Goal: Task Accomplishment & Management: Manage account settings

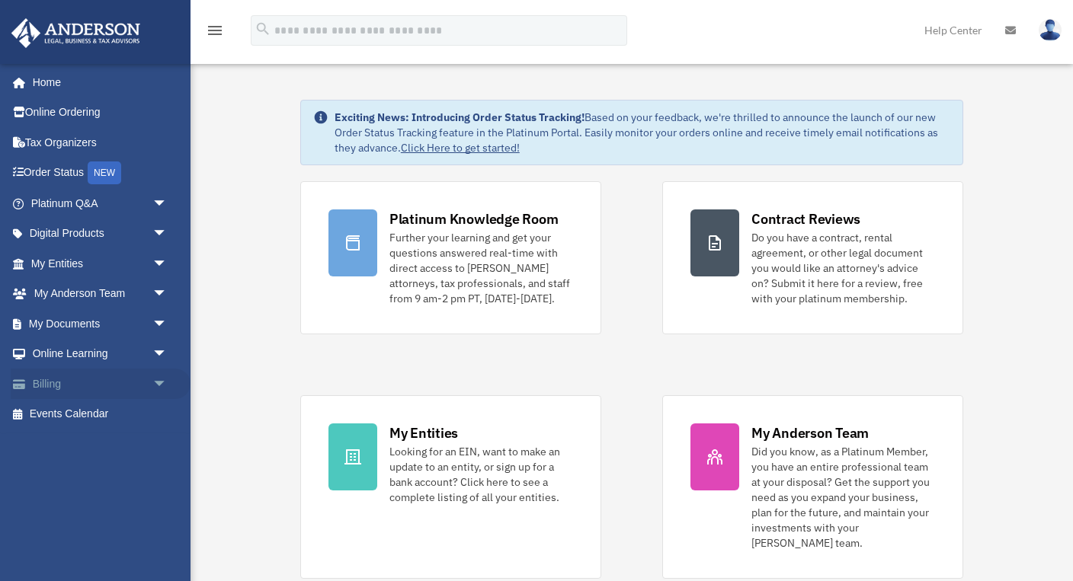
click at [91, 379] on link "Billing arrow_drop_down" at bounding box center [101, 384] width 180 height 30
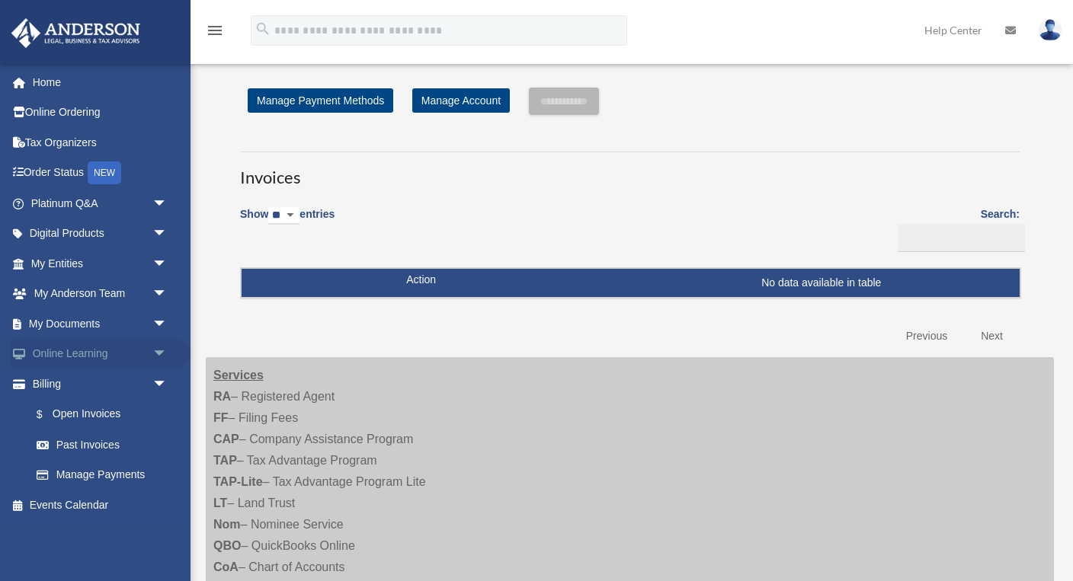
click at [93, 350] on link "Online Learning arrow_drop_down" at bounding box center [101, 354] width 180 height 30
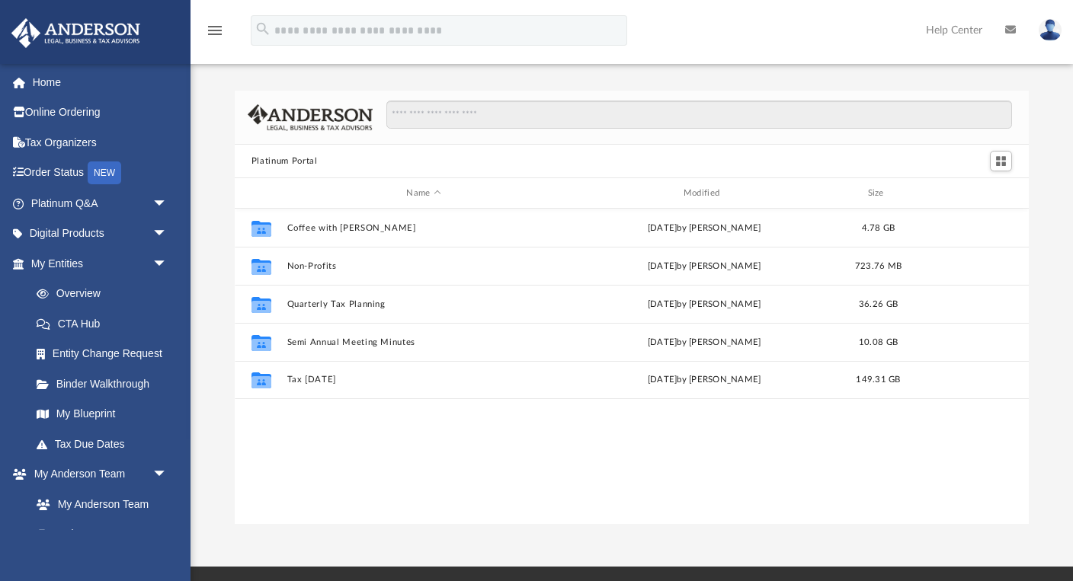
scroll to position [1, 1]
click at [88, 30] on img at bounding box center [76, 33] width 138 height 30
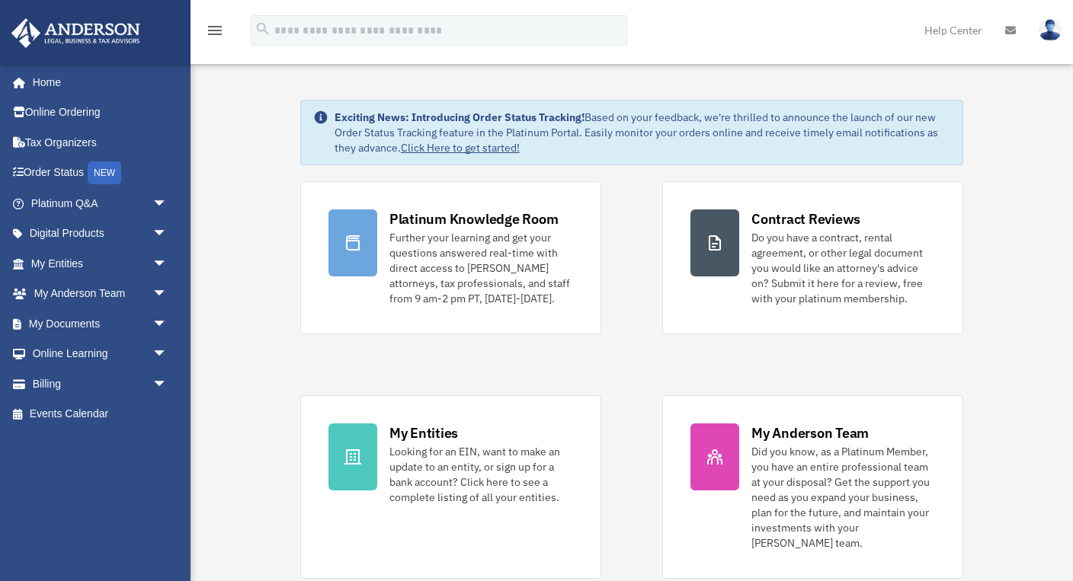
click at [441, 146] on link "Click Here to get started!" at bounding box center [460, 148] width 119 height 14
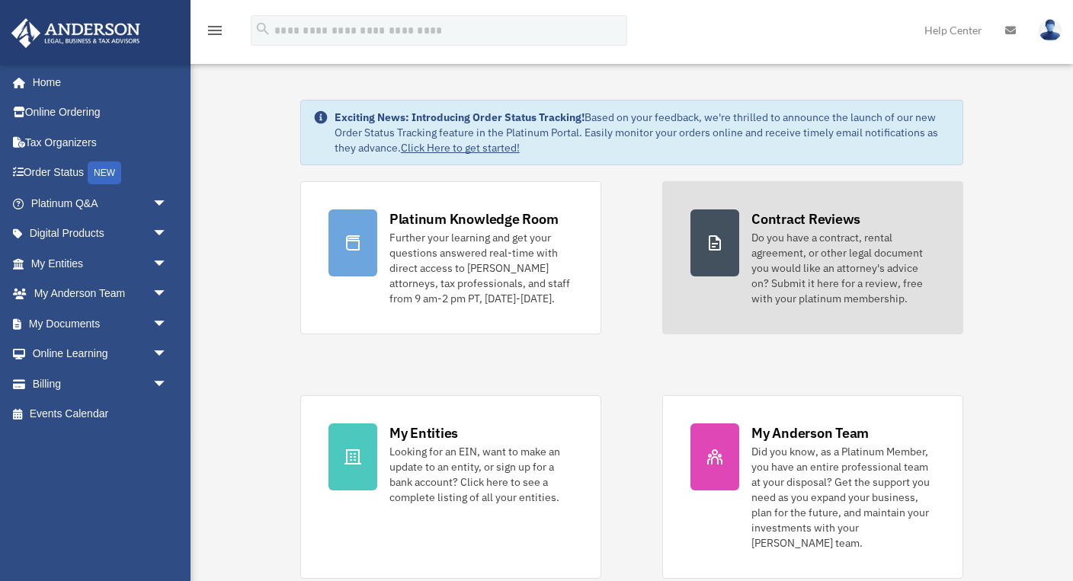
click at [797, 222] on div "Contract Reviews" at bounding box center [805, 219] width 109 height 19
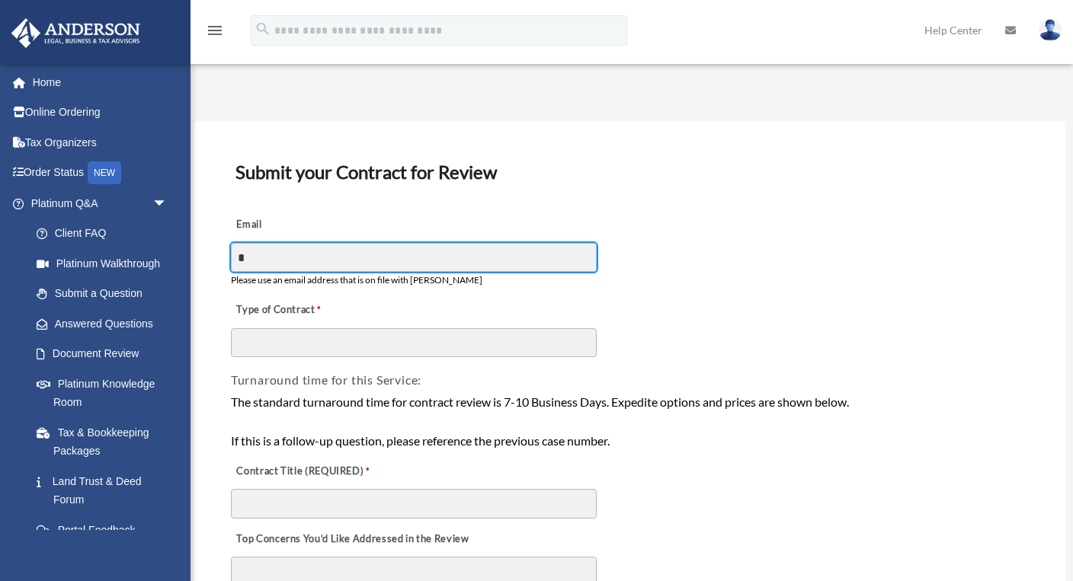
type input "**********"
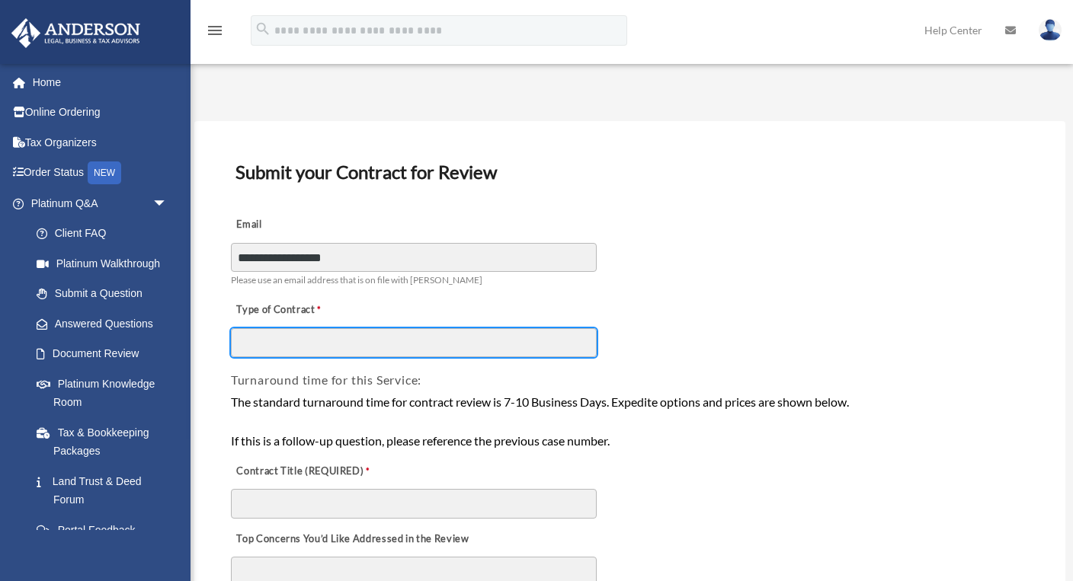
click at [358, 349] on input "Type of Contract" at bounding box center [414, 342] width 366 height 29
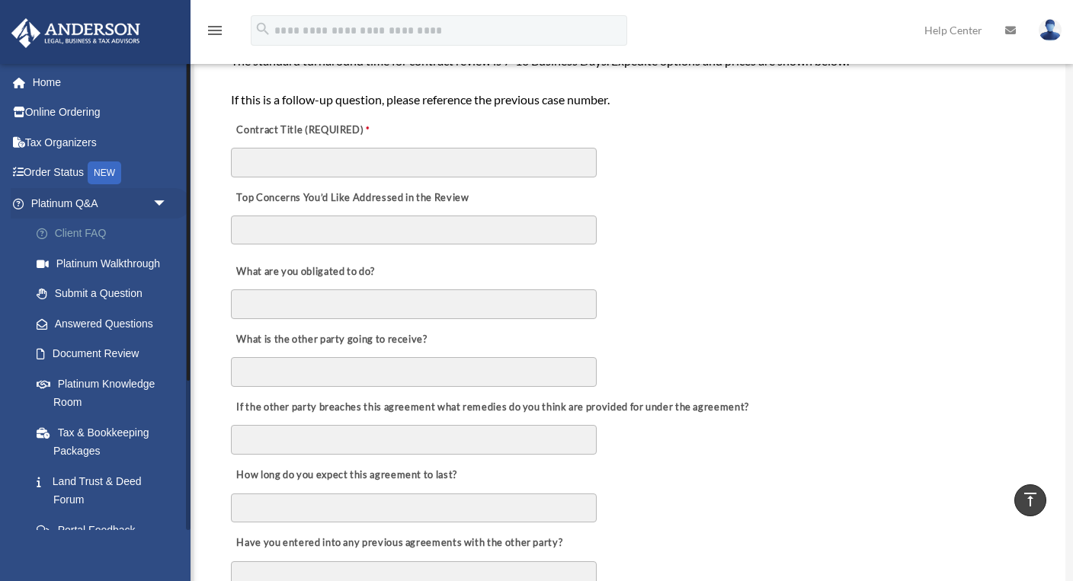
scroll to position [334, 0]
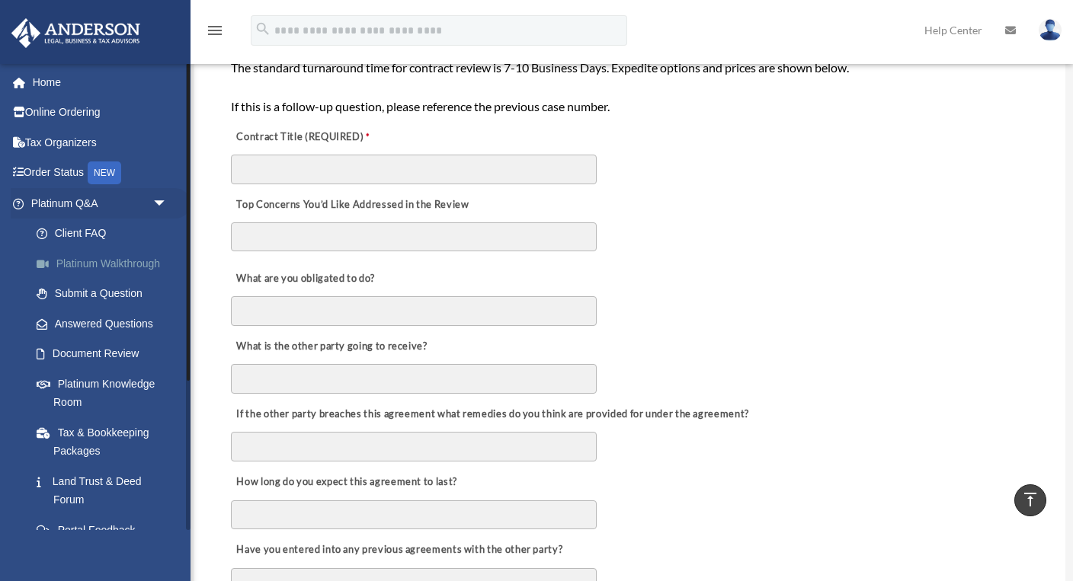
type input "*"
click at [94, 264] on link "Platinum Walkthrough" at bounding box center [105, 263] width 169 height 30
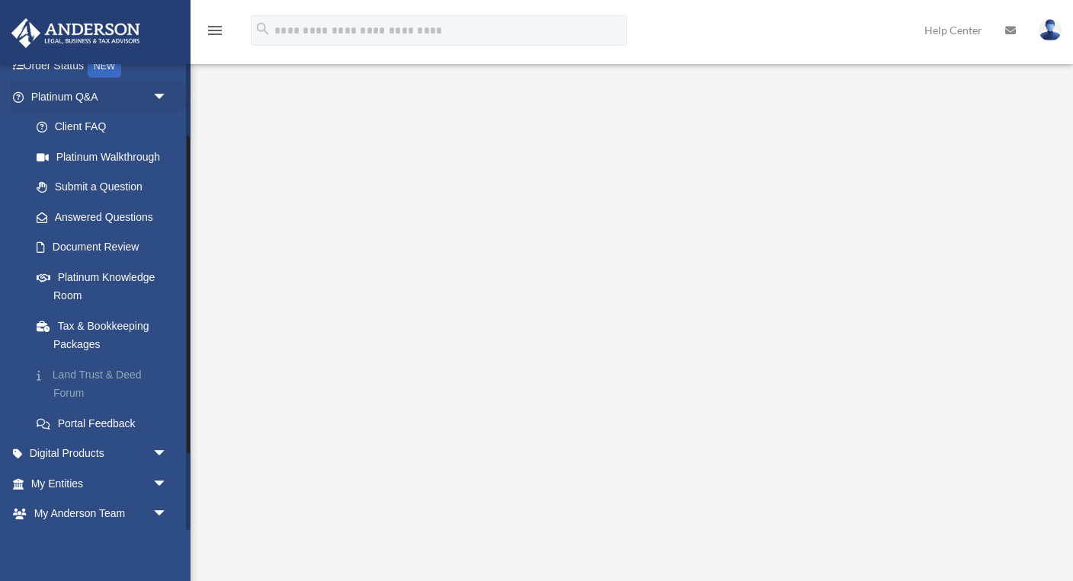
scroll to position [126, 0]
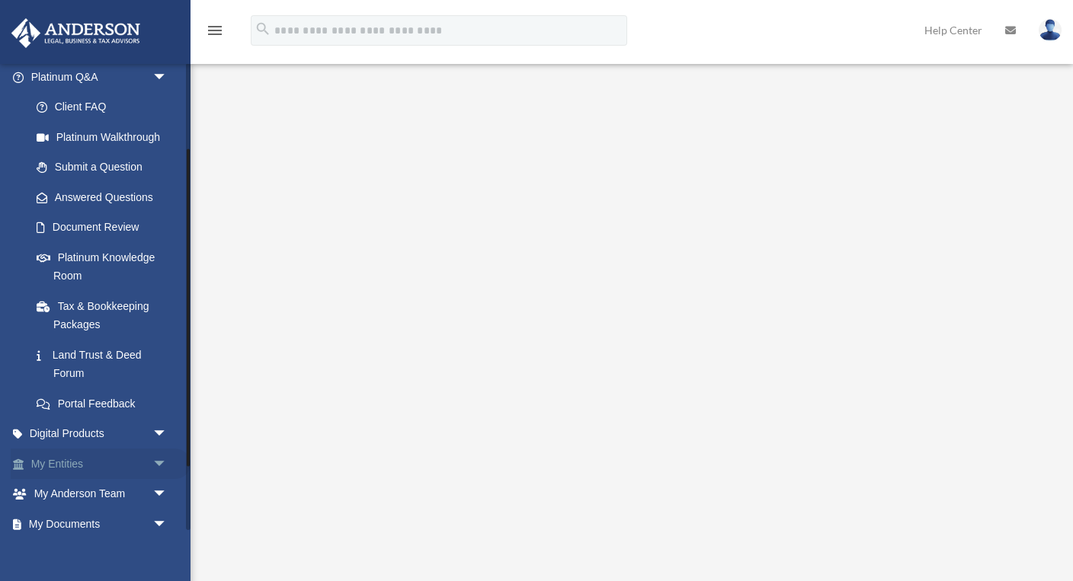
click at [102, 453] on link "My Entities arrow_drop_down" at bounding box center [101, 464] width 180 height 30
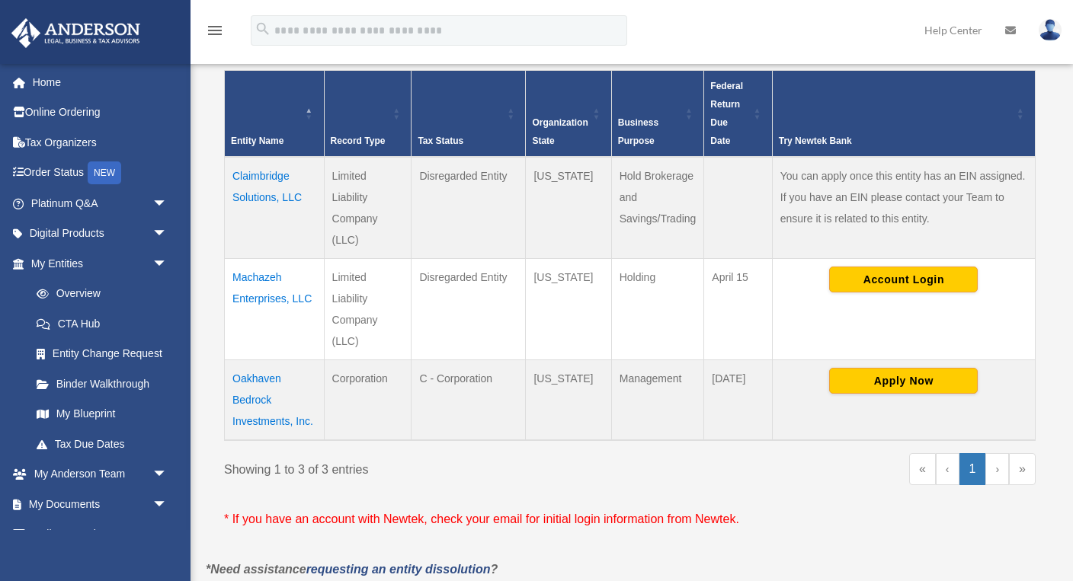
scroll to position [313, 0]
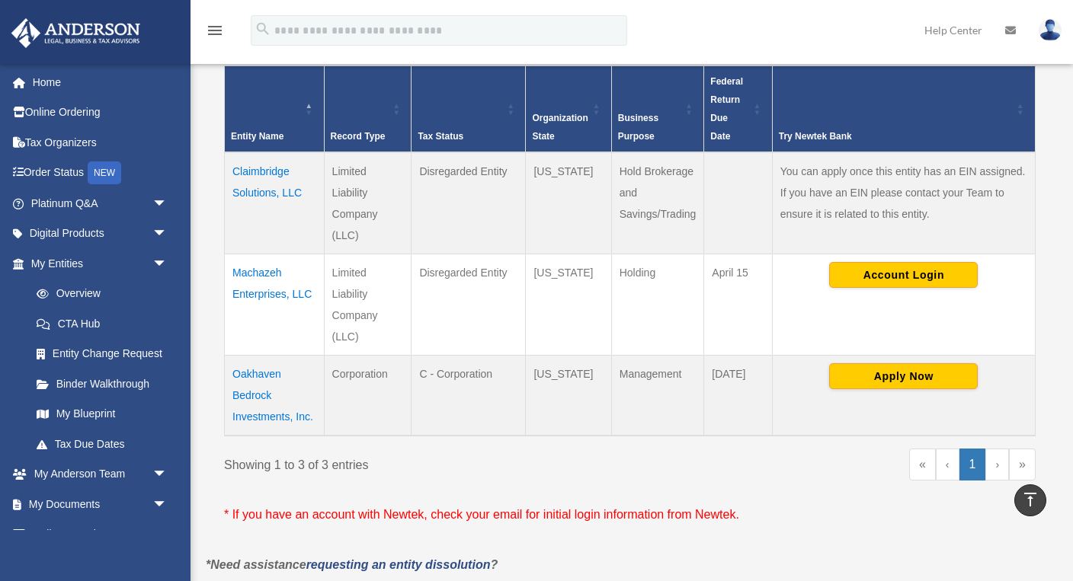
click at [250, 373] on td "Oakhaven Bedrock Investments, Inc." at bounding box center [275, 396] width 100 height 81
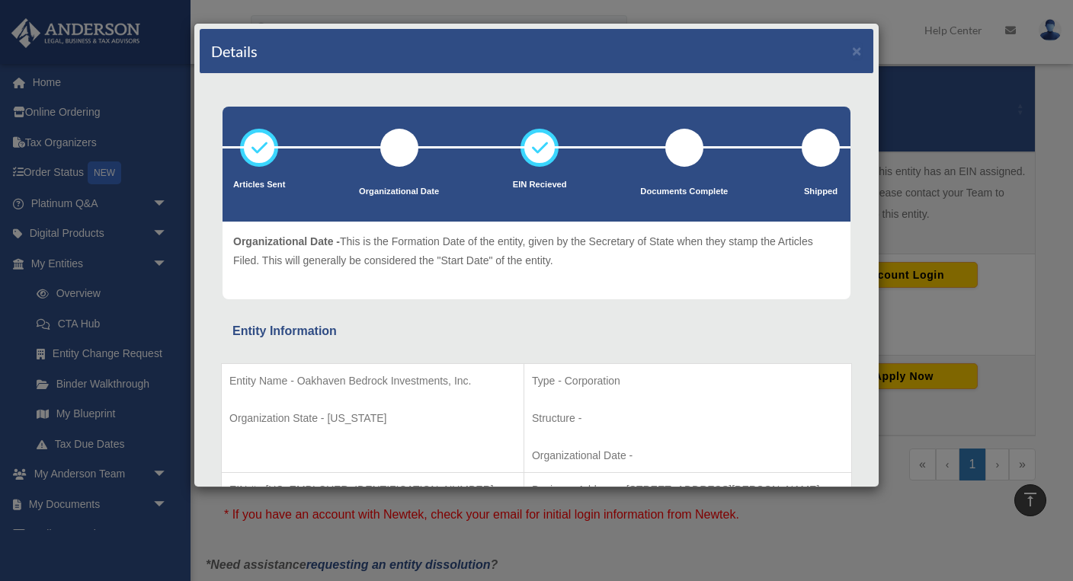
scroll to position [0, 0]
click at [853, 47] on button "×" at bounding box center [857, 51] width 10 height 16
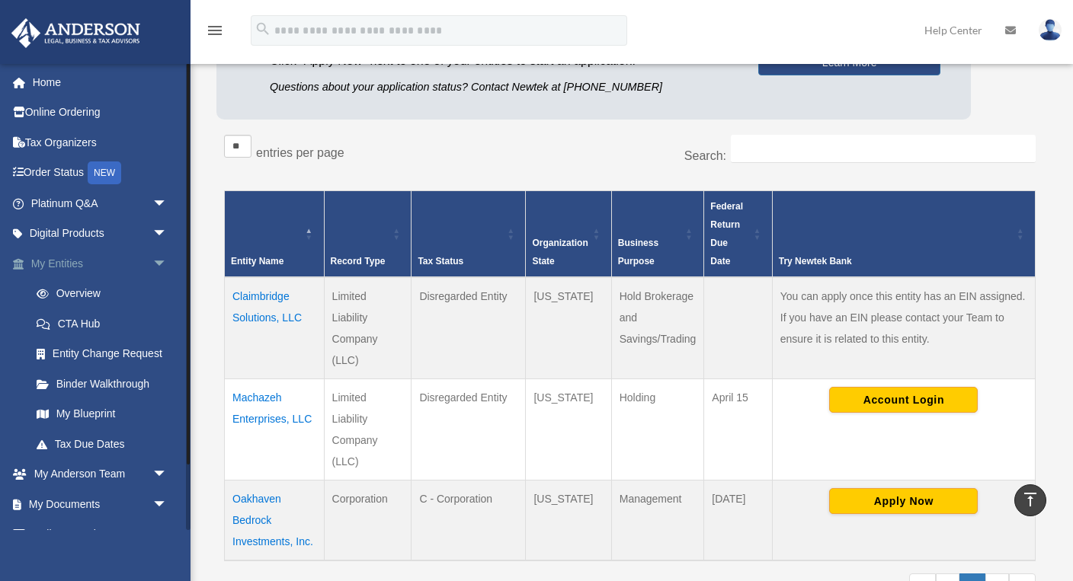
scroll to position [184, 0]
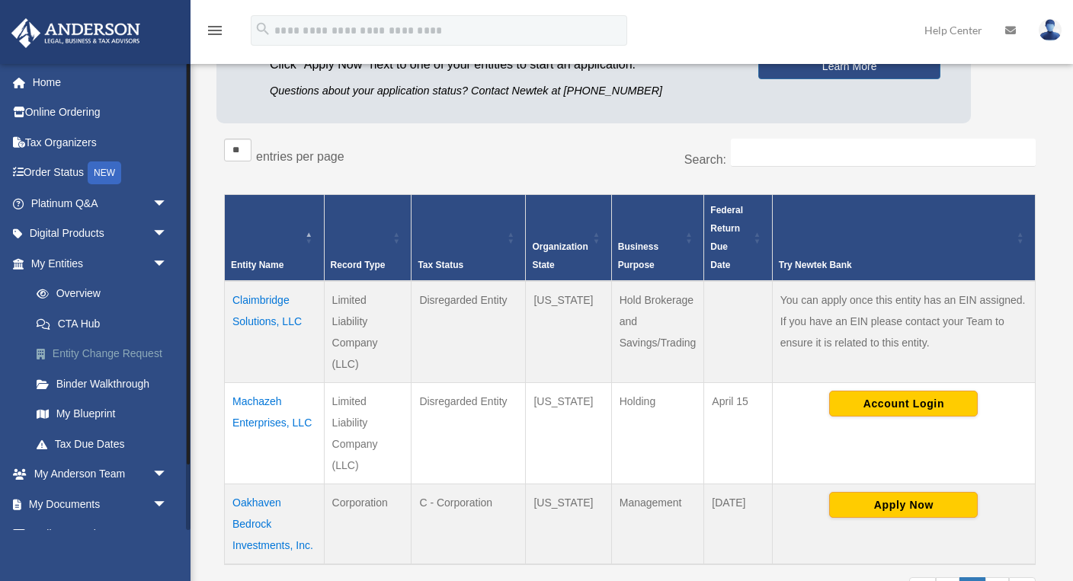
click at [87, 347] on link "Entity Change Request" at bounding box center [105, 354] width 169 height 30
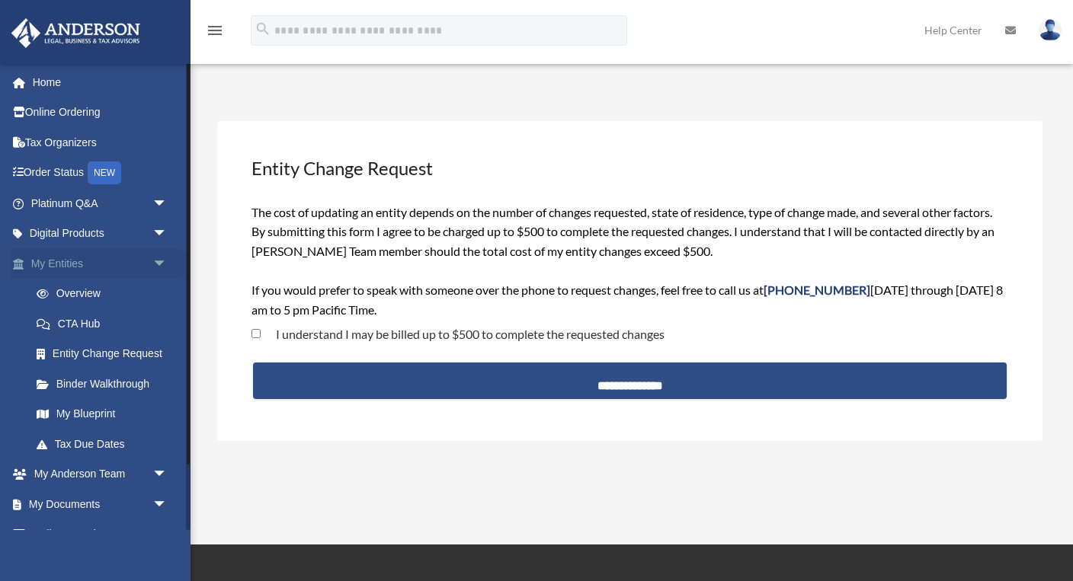
click at [75, 258] on link "My Entities arrow_drop_down" at bounding box center [101, 263] width 180 height 30
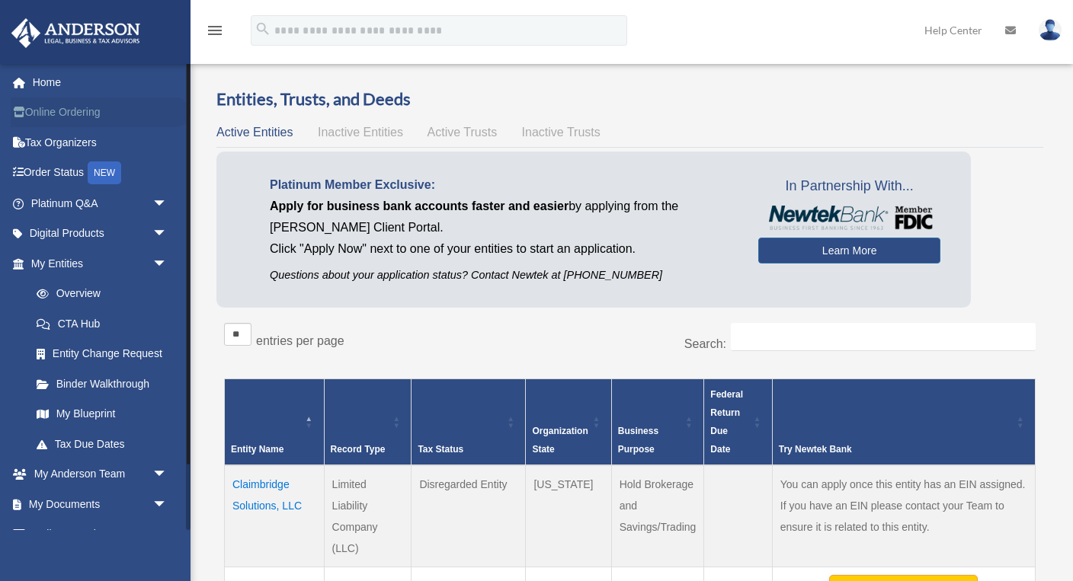
click at [68, 107] on link "Online Ordering" at bounding box center [101, 113] width 180 height 30
